Goal: Navigation & Orientation: Find specific page/section

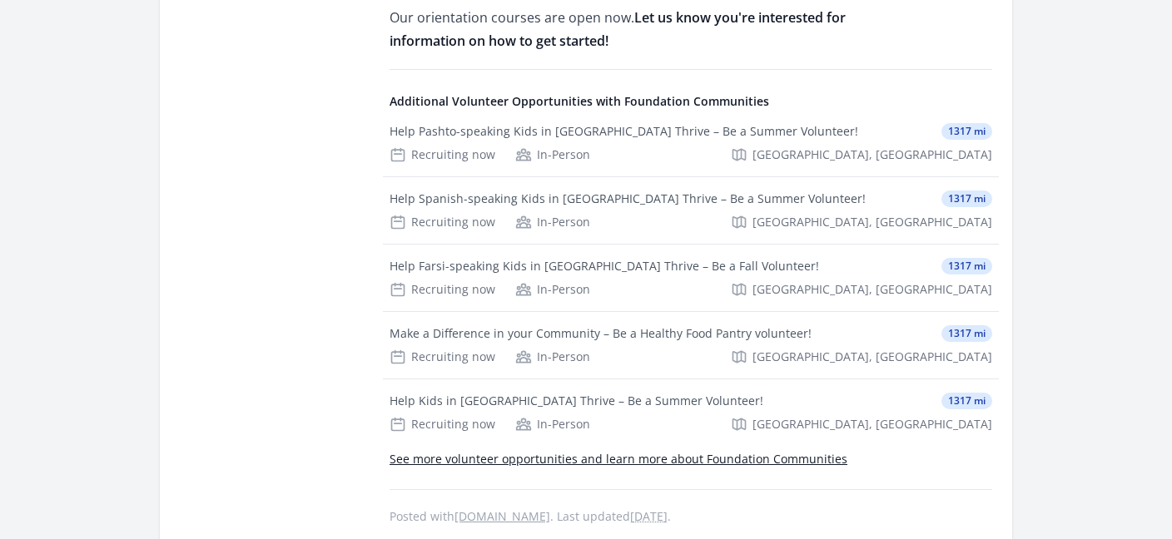
scroll to position [1151, 0]
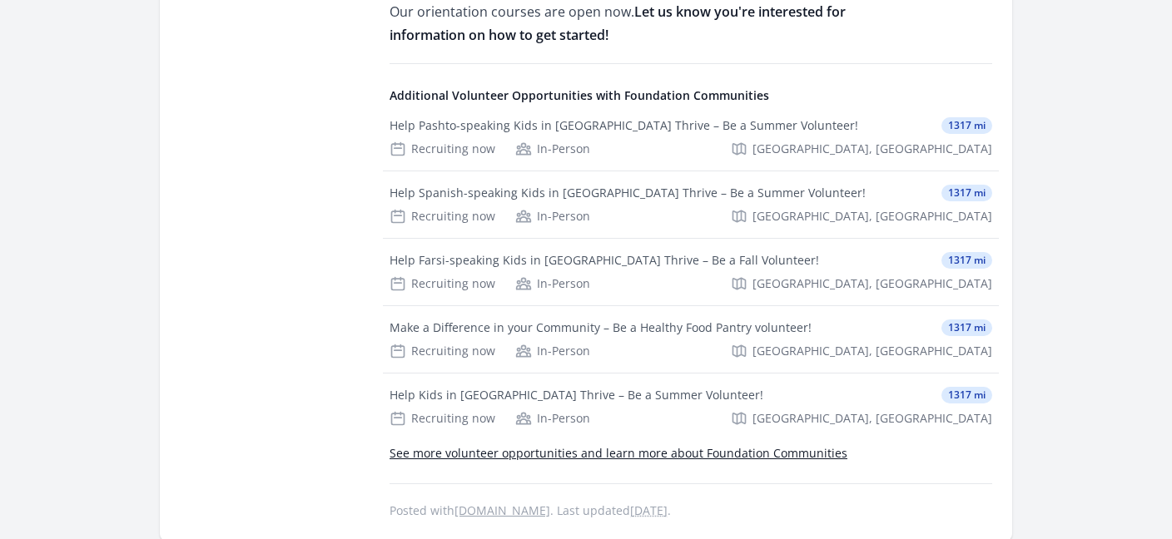
click at [415, 445] on link "See more volunteer opportunities and learn more about Foundation Communities" at bounding box center [619, 453] width 458 height 16
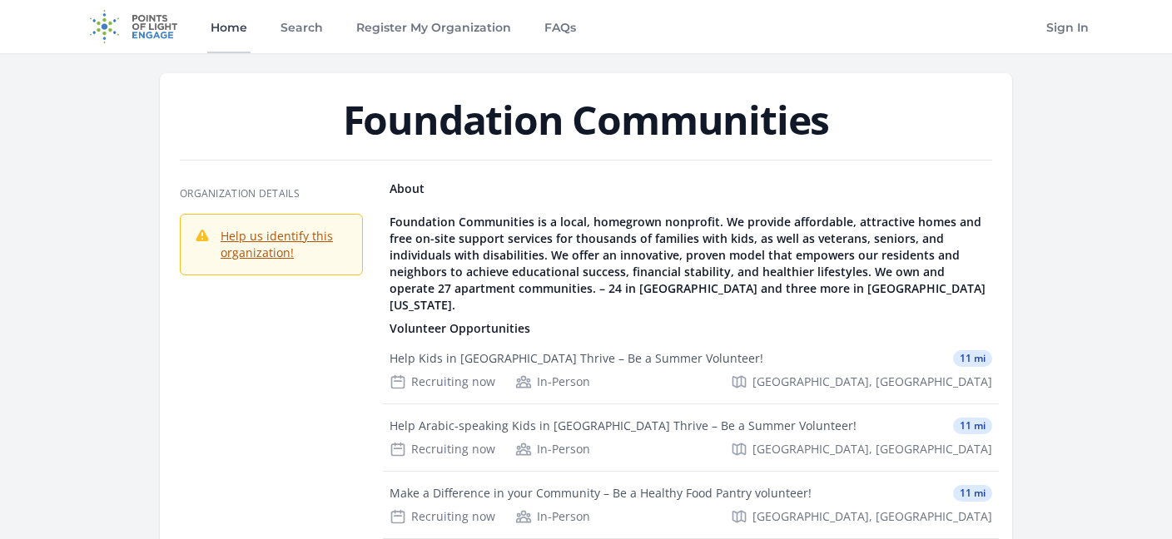
click at [222, 22] on link "Home" at bounding box center [228, 26] width 43 height 53
